Goal: Browse casually

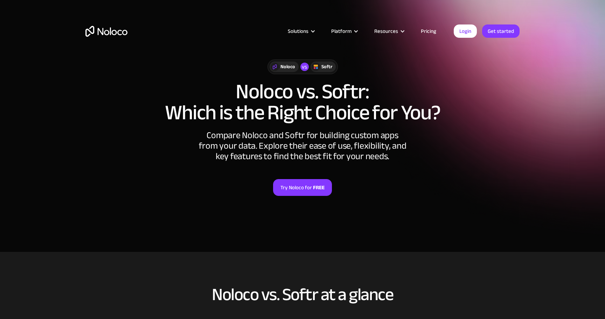
click at [125, 30] on img "home" at bounding box center [106, 31] width 42 height 11
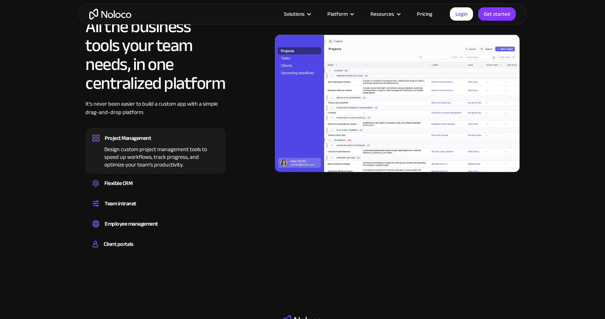
scroll to position [682, 0]
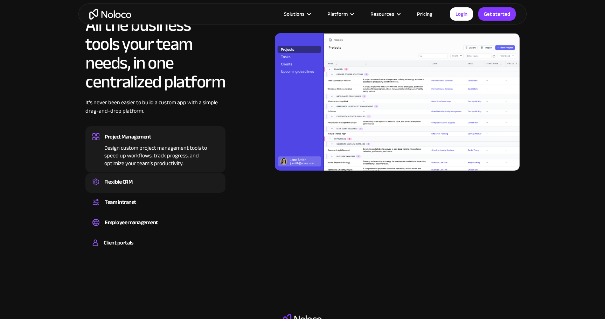
click at [175, 180] on div "Flexible CRM" at bounding box center [155, 182] width 126 height 11
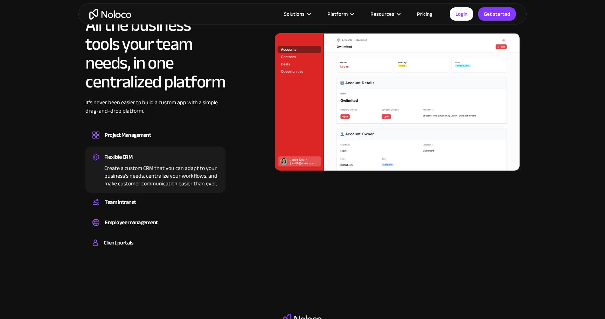
click at [172, 185] on div "Create a custom CRM that you can adapt to your business’s needs, centralize you…" at bounding box center [155, 175] width 126 height 25
click at [170, 192] on div "Flexible CRM Create a custom CRM that you can adapt to your business’s needs, c…" at bounding box center [155, 170] width 140 height 46
click at [169, 195] on div "Team intranet Set up a central space for your team to collaborate, share inform…" at bounding box center [155, 204] width 140 height 20
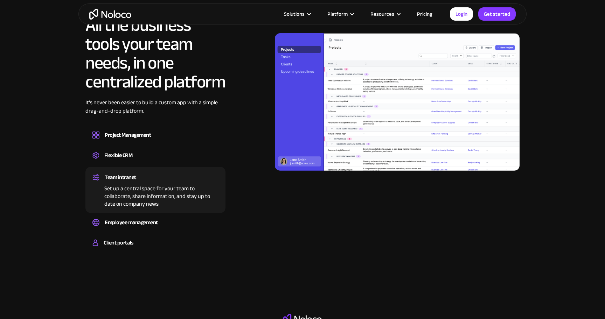
click at [167, 213] on div "All the business tools your team needs, in one centralized platform It’s never …" at bounding box center [155, 135] width 140 height 239
click at [167, 222] on div "Employee management" at bounding box center [155, 223] width 126 height 11
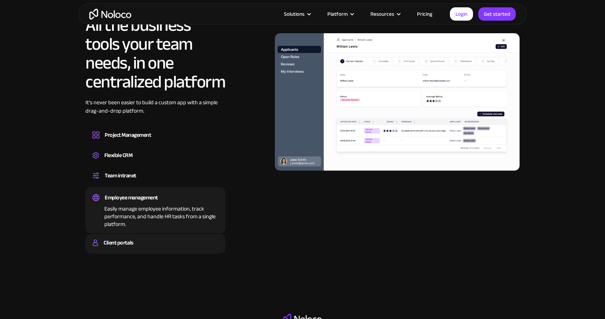
click at [159, 238] on div "Client portals" at bounding box center [155, 243] width 126 height 11
